Goal: Ask a question

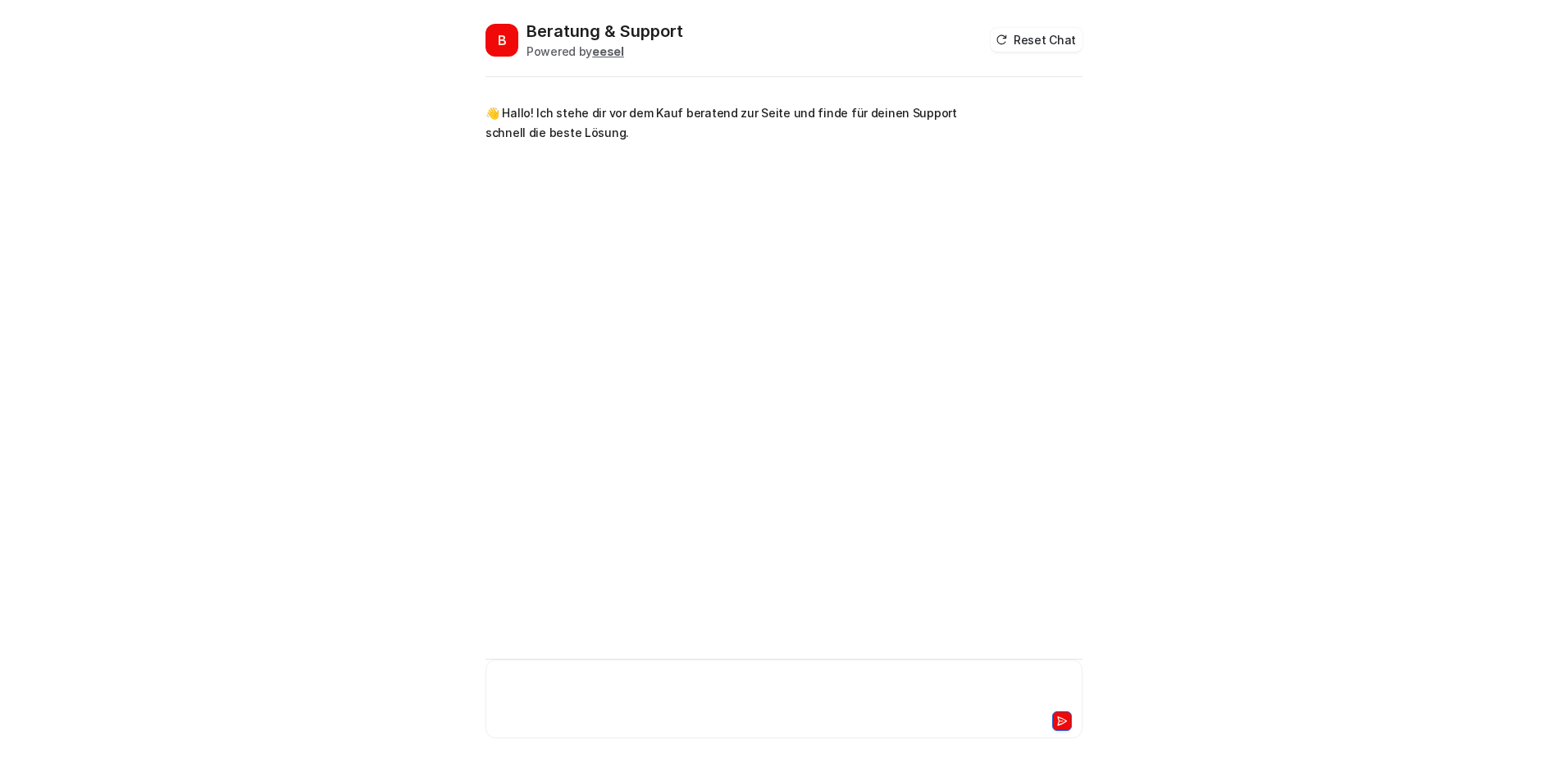
drag, startPoint x: 609, startPoint y: 679, endPoint x: 647, endPoint y: 681, distance: 38.1
click at [609, 679] on div at bounding box center [784, 689] width 589 height 38
click at [1058, 721] on icon at bounding box center [1063, 722] width 12 height 12
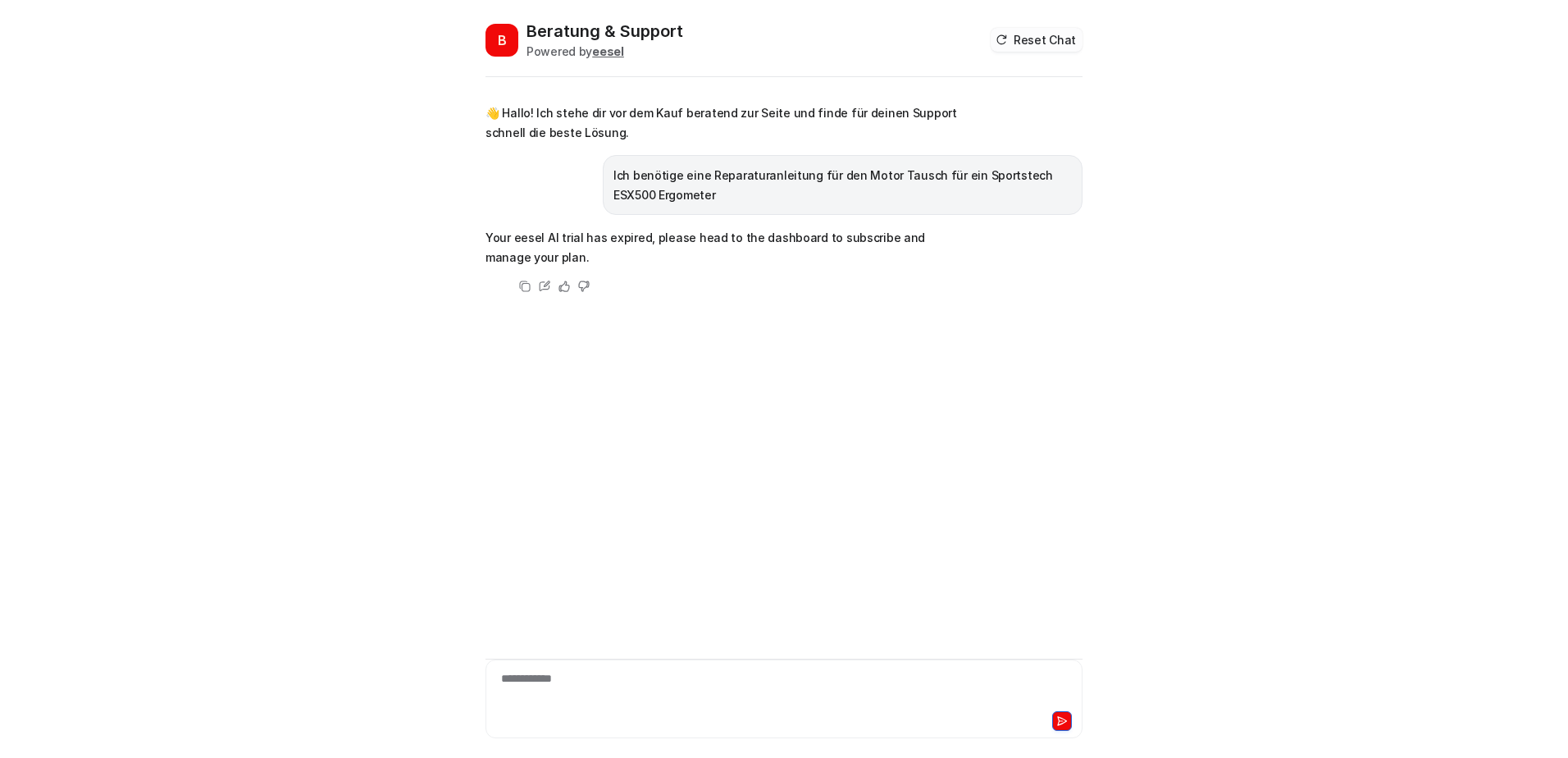
click at [1047, 41] on button "Reset Chat" at bounding box center [1036, 40] width 92 height 24
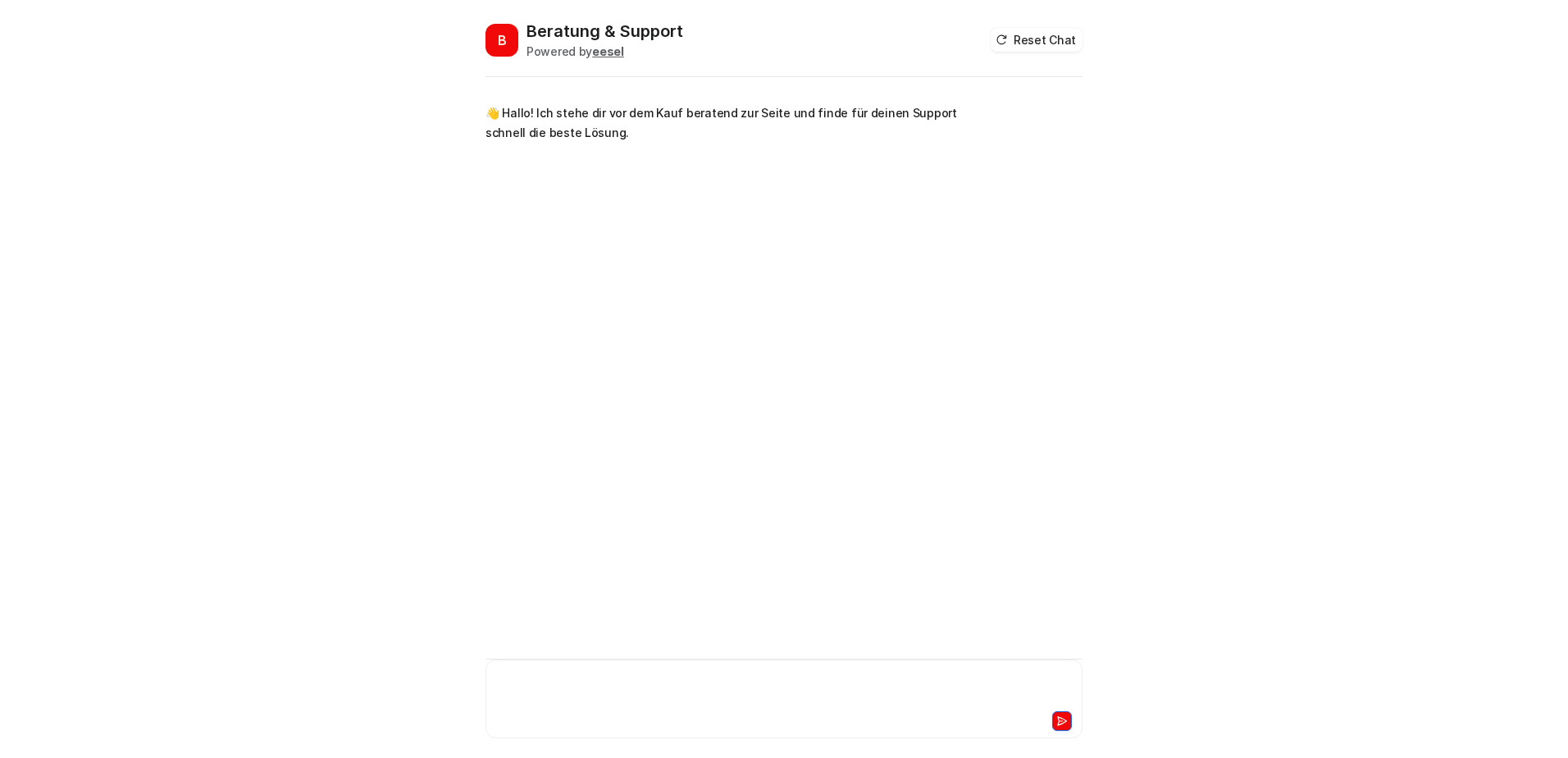
click at [559, 678] on div at bounding box center [784, 689] width 589 height 38
click at [1059, 720] on icon at bounding box center [1063, 722] width 9 height 8
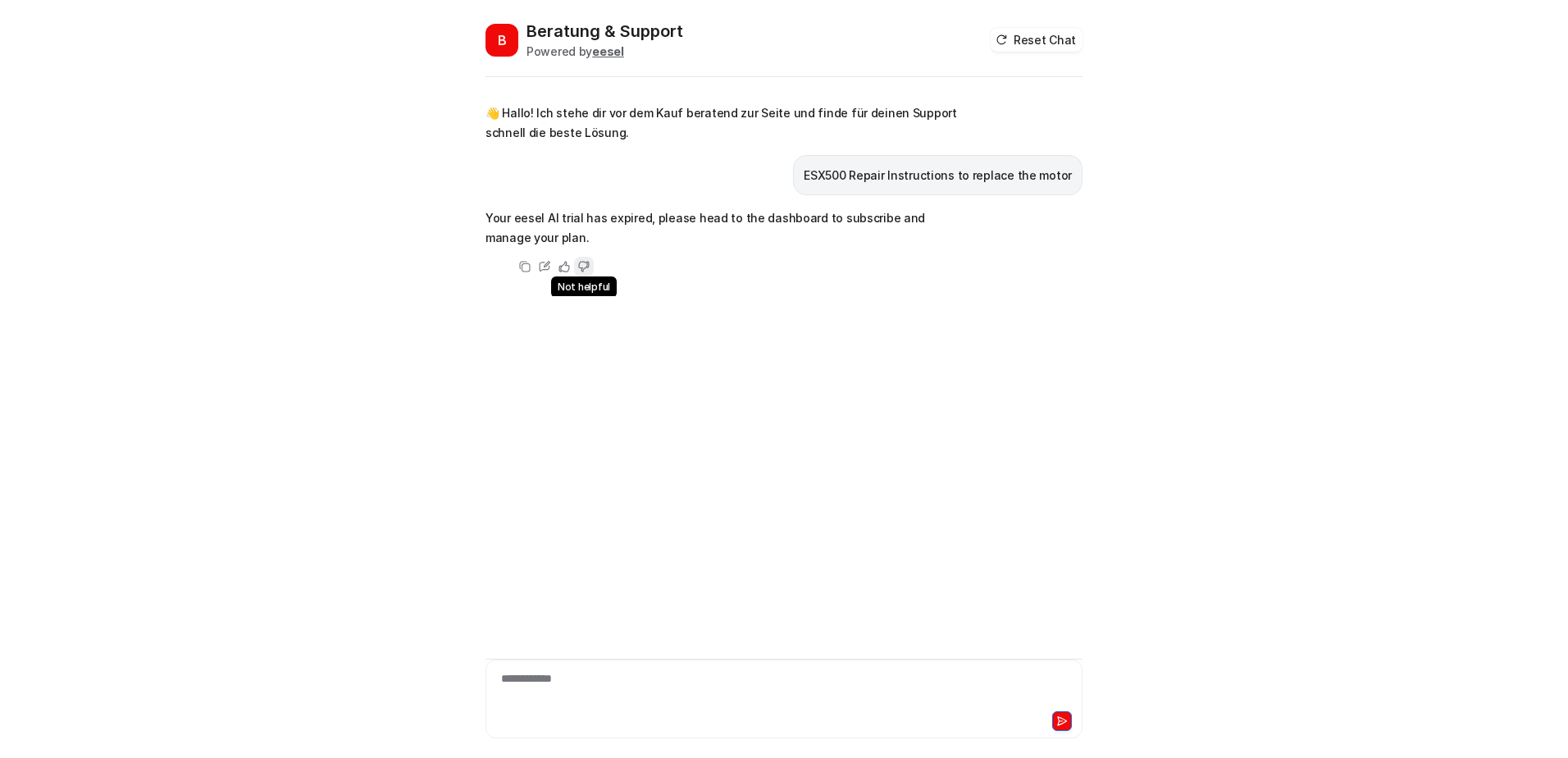
click at [583, 267] on icon at bounding box center [584, 267] width 12 height 12
click at [608, 50] on b "eesel" at bounding box center [608, 51] width 32 height 14
